Goal: Transaction & Acquisition: Purchase product/service

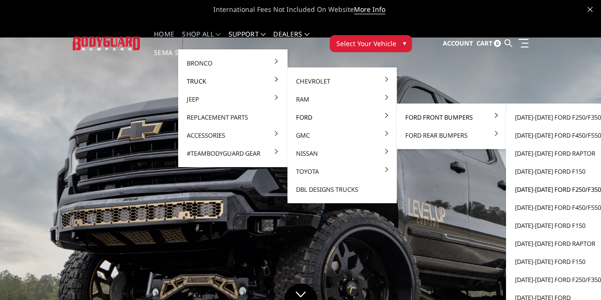
click at [511, 188] on link "[DATE]-[DATE] Ford F250/F350" at bounding box center [561, 190] width 102 height 18
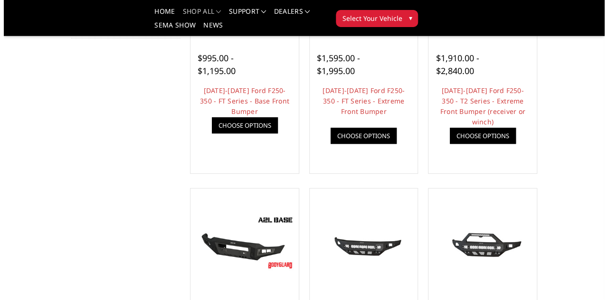
scroll to position [278, 0]
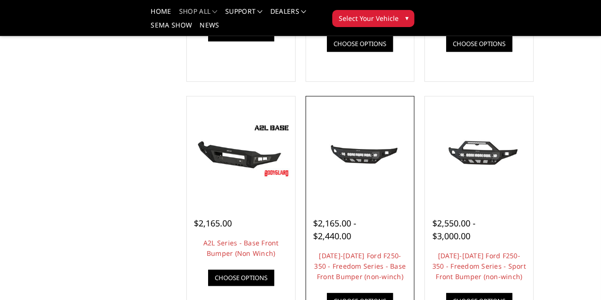
click at [0, 0] on link "Quick view" at bounding box center [0, 0] width 0 height 0
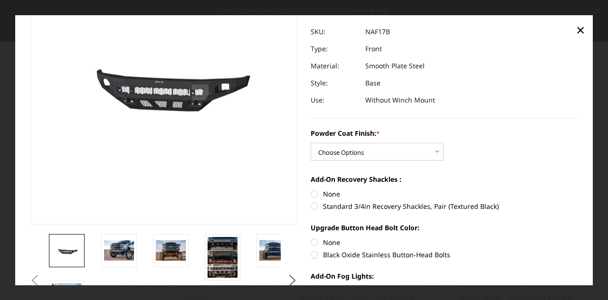
scroll to position [95, 0]
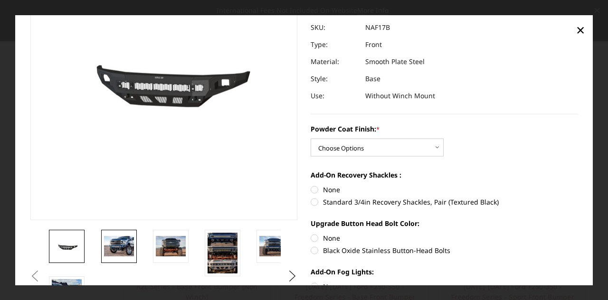
click at [119, 247] on img at bounding box center [119, 246] width 30 height 20
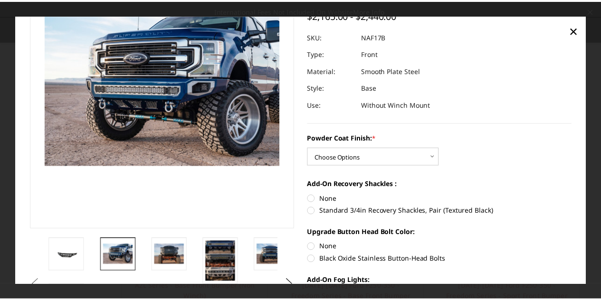
scroll to position [0, 0]
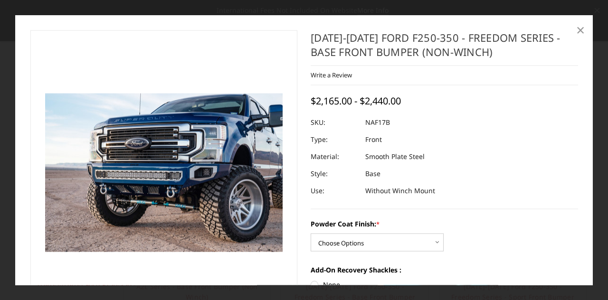
click at [582, 34] on span "×" at bounding box center [580, 29] width 9 height 20
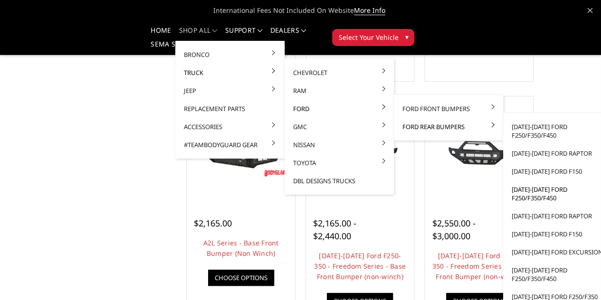
click at [512, 191] on link "[DATE]-[DATE] Ford F250/F350/F450" at bounding box center [558, 194] width 102 height 27
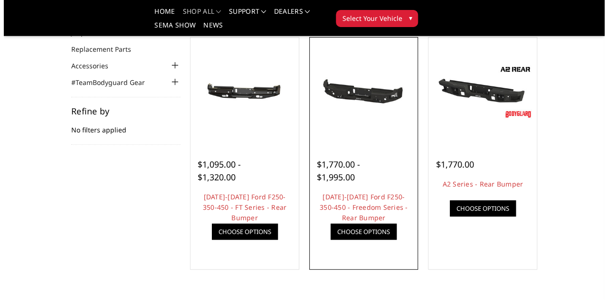
scroll to position [93, 0]
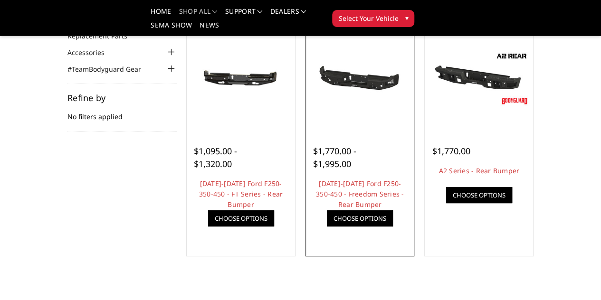
click at [0, 0] on link "Quick view" at bounding box center [0, 0] width 0 height 0
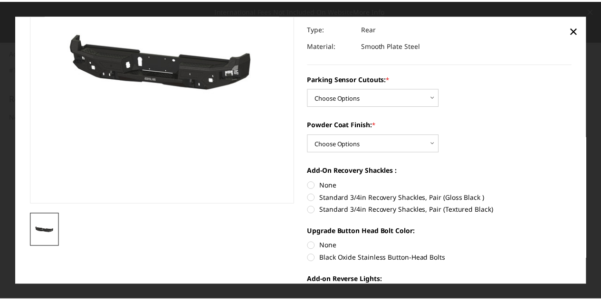
scroll to position [0, 0]
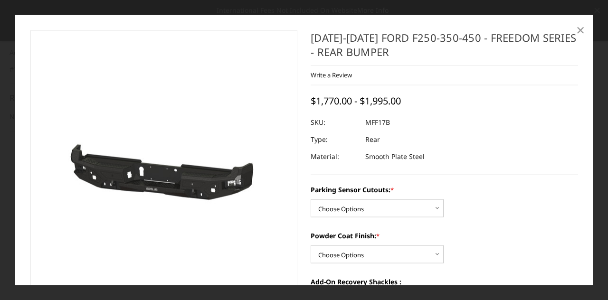
click at [579, 32] on span "×" at bounding box center [580, 29] width 9 height 20
